Goal: Communication & Community: Answer question/provide support

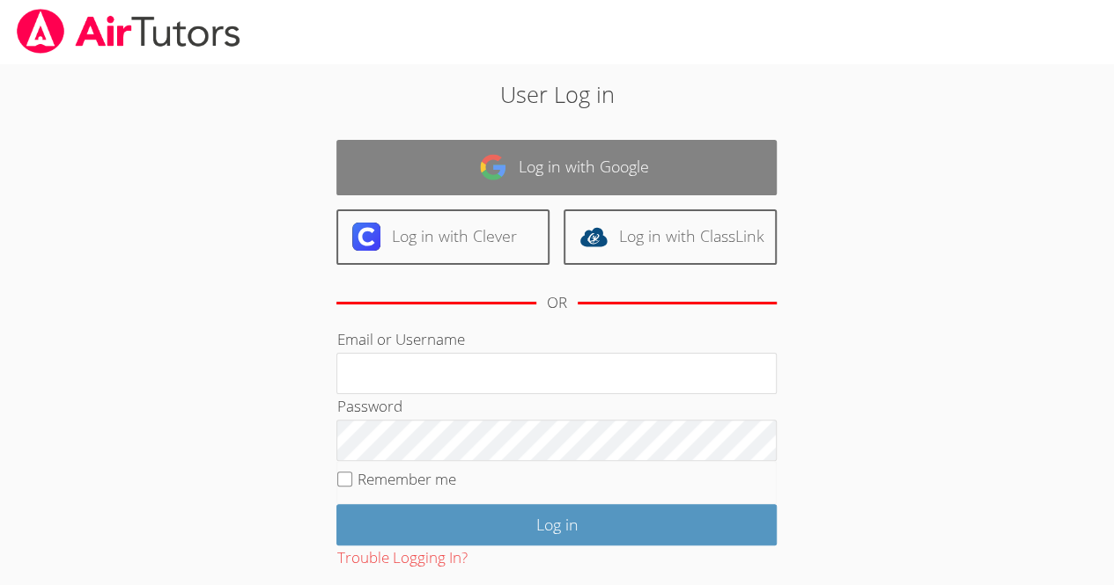
click at [493, 166] on img at bounding box center [493, 167] width 28 height 28
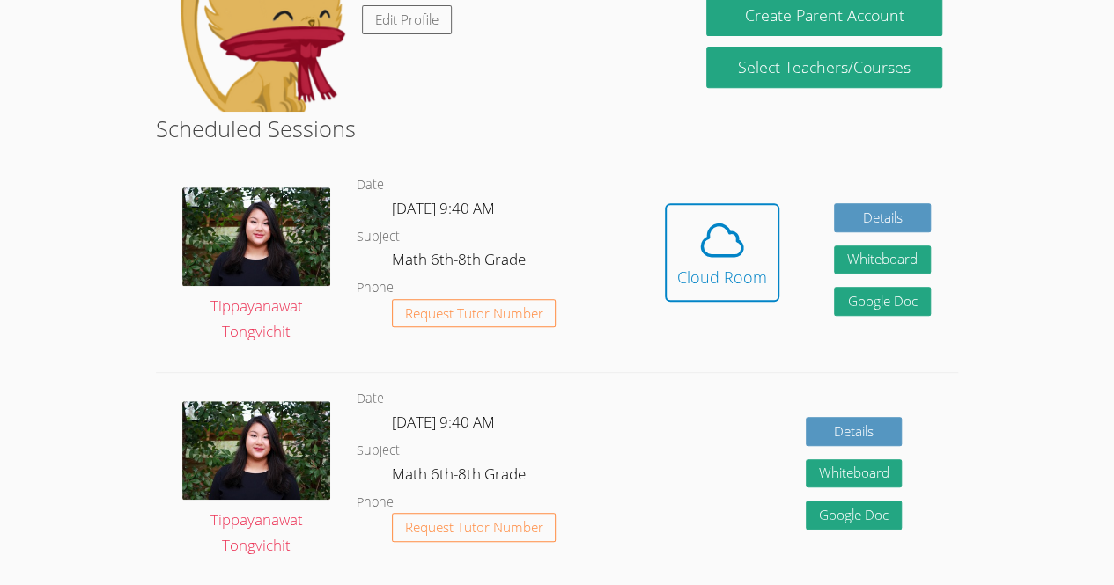
scroll to position [352, 0]
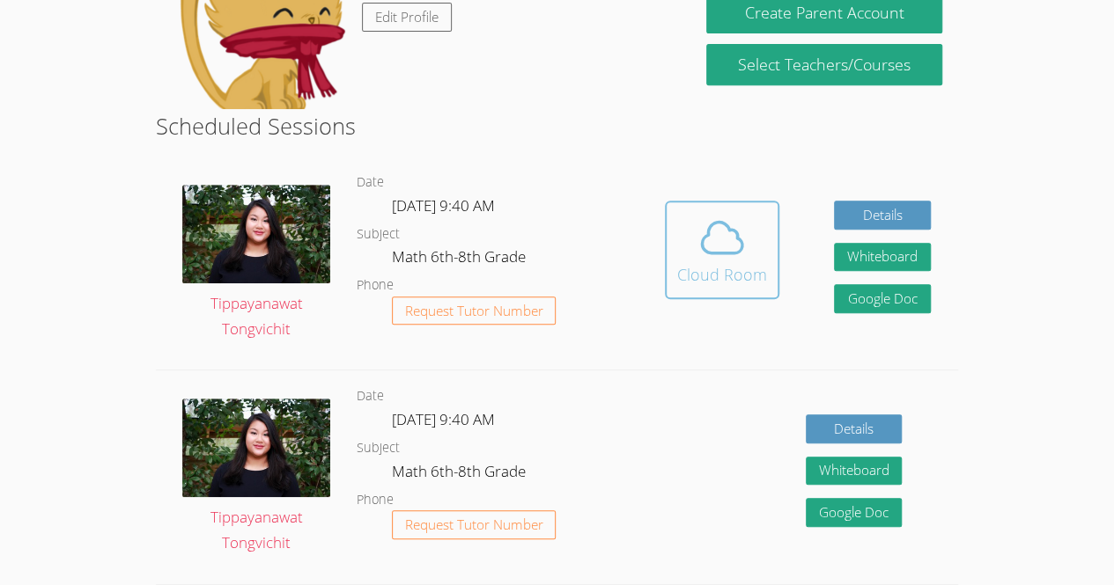
click at [731, 268] on div "Cloud Room" at bounding box center [722, 274] width 90 height 25
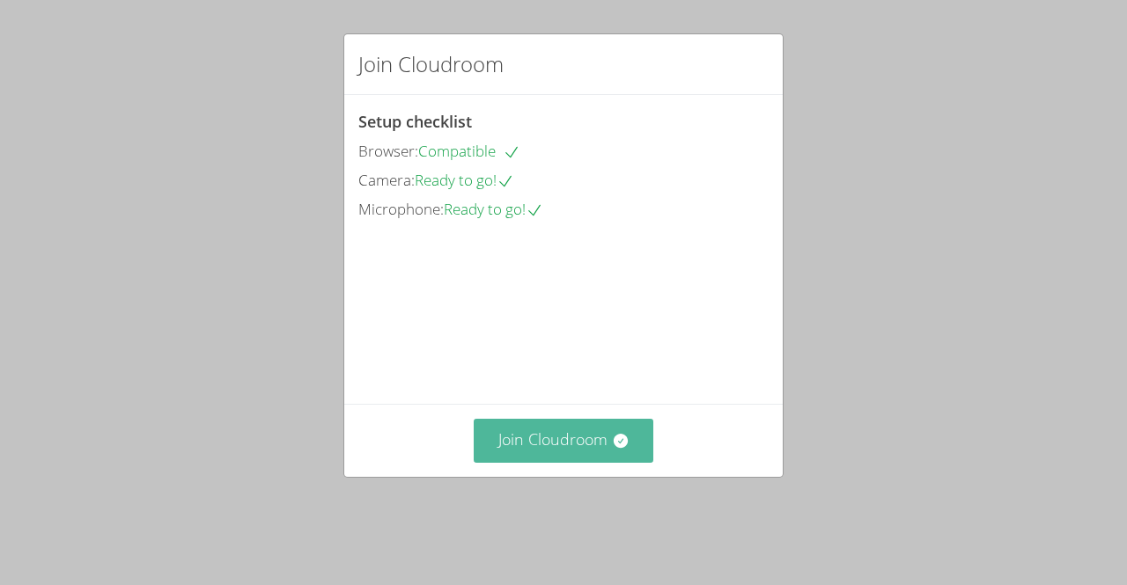
click at [516, 459] on button "Join Cloudroom" at bounding box center [564, 440] width 180 height 43
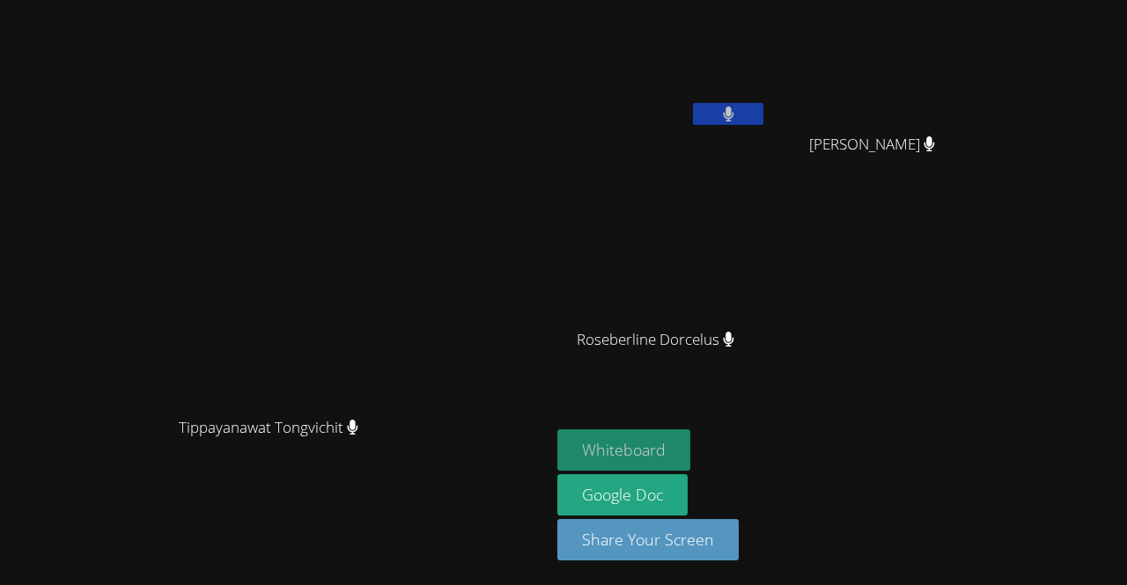
click at [690, 460] on button "Whiteboard" at bounding box center [623, 450] width 133 height 41
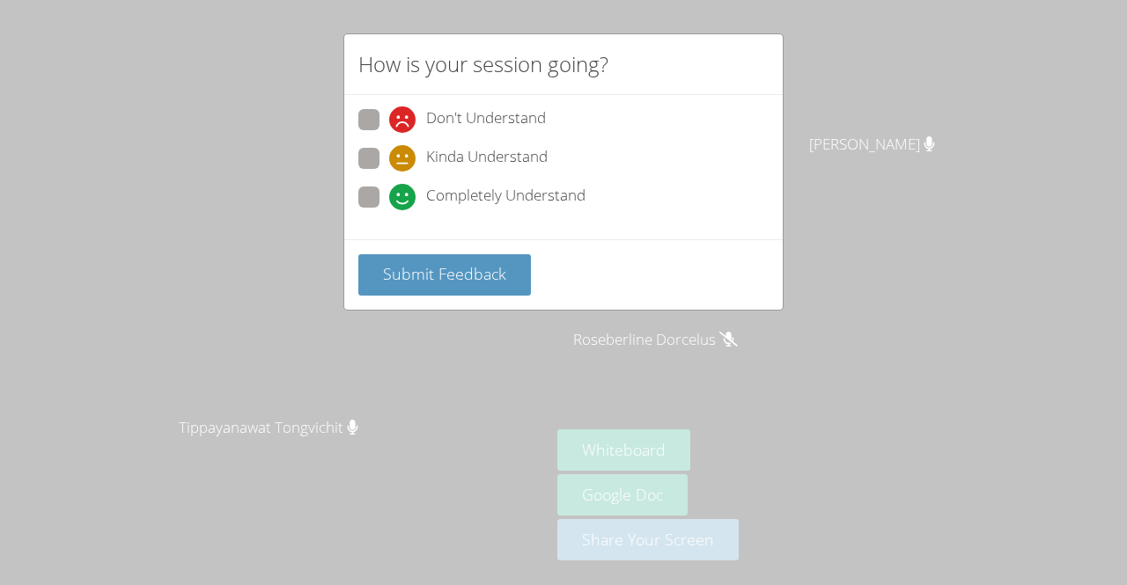
click at [369, 208] on label "Completely Understand" at bounding box center [471, 199] width 227 height 24
click at [389, 202] on input "Completely Understand" at bounding box center [396, 194] width 15 height 15
radio input "true"
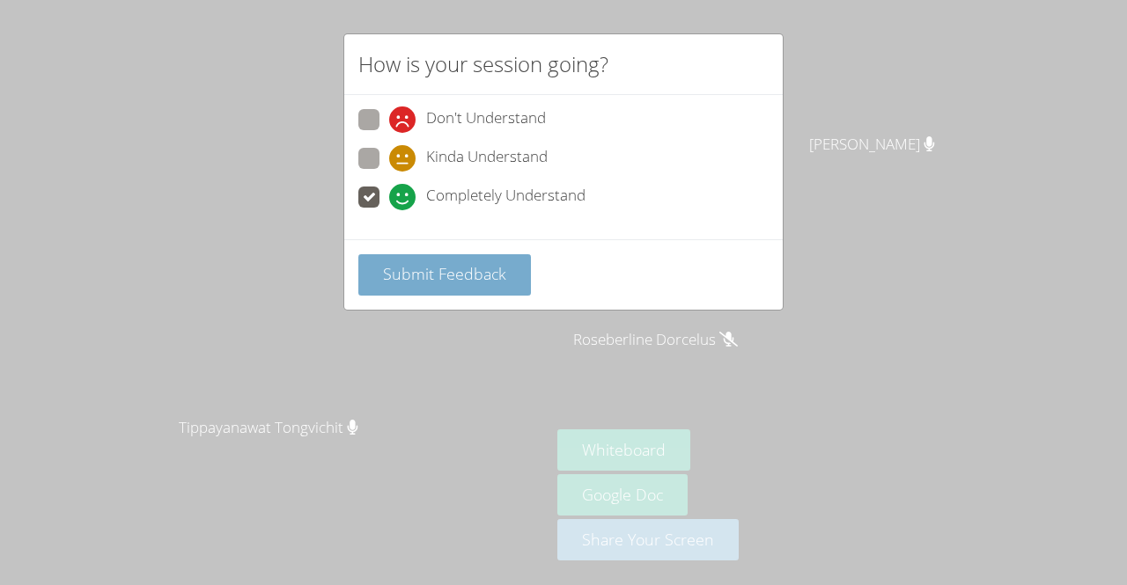
click at [389, 285] on button "Submit Feedback" at bounding box center [444, 274] width 173 height 41
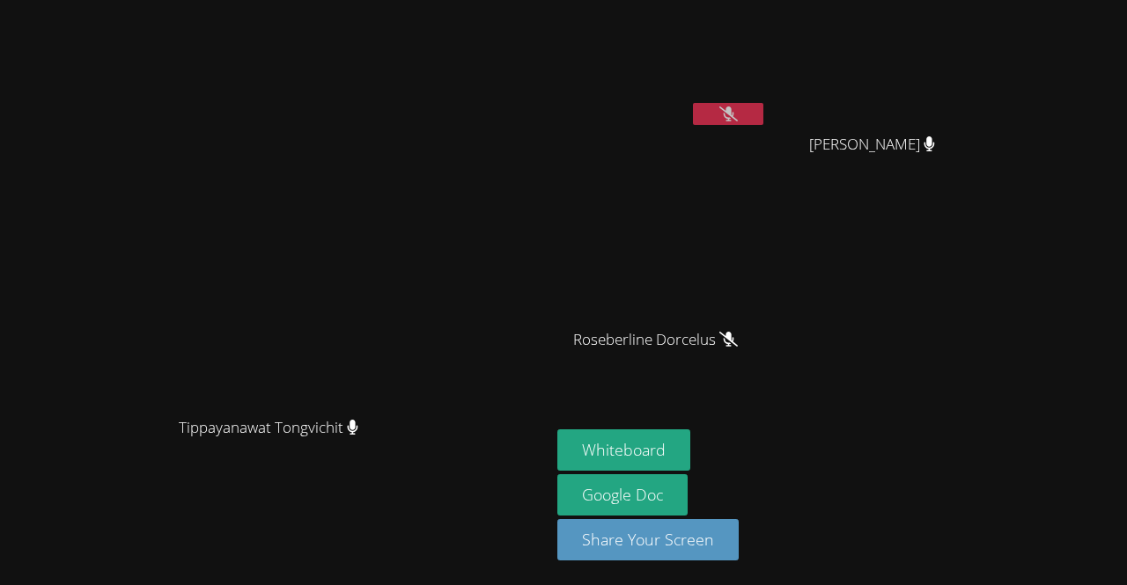
click at [763, 115] on button at bounding box center [728, 114] width 70 height 22
click at [935, 136] on icon at bounding box center [929, 143] width 11 height 15
click at [734, 112] on icon at bounding box center [728, 114] width 11 height 15
